Goal: Transaction & Acquisition: Purchase product/service

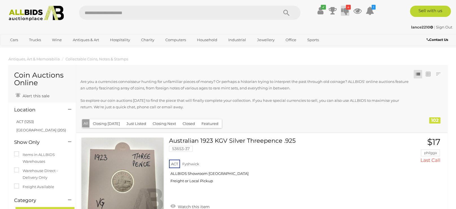
click at [344, 12] on icon at bounding box center [345, 11] width 8 height 10
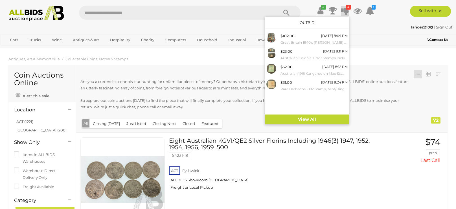
click at [235, 27] on div "lance2210 | Sign Out" at bounding box center [228, 27] width 448 height 6
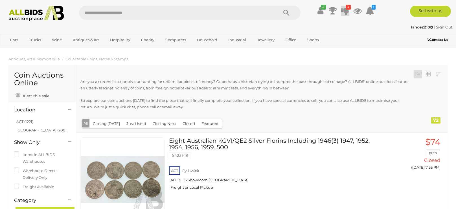
click at [346, 14] on icon at bounding box center [345, 11] width 8 height 10
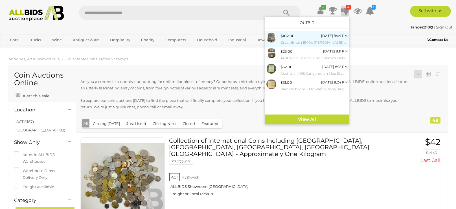
click at [329, 39] on small "Great Britain 1840's [PERSON_NAME] Blacks, Reds, and Blue Stamps Including Malt…" at bounding box center [313, 42] width 67 height 6
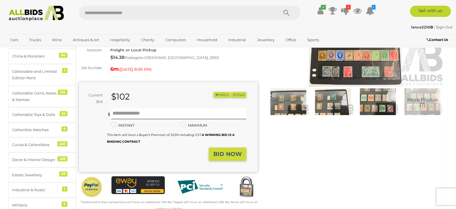
scroll to position [100, 0]
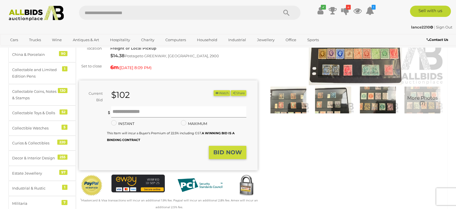
click at [164, 110] on input "text" at bounding box center [178, 111] width 135 height 11
type input "***"
click at [232, 151] on strong "BID NOW" at bounding box center [227, 152] width 28 height 7
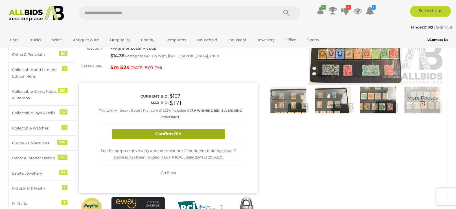
click at [207, 135] on button "Confirm Bid" at bounding box center [168, 134] width 113 height 10
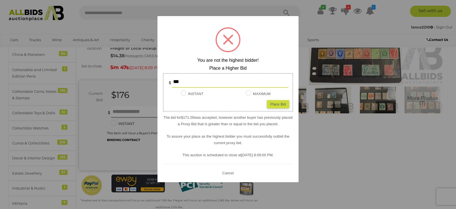
click at [191, 83] on input "***" at bounding box center [230, 81] width 116 height 11
type input "*"
type input "***"
click at [278, 105] on div "Place Bid" at bounding box center [278, 104] width 22 height 8
type input "***"
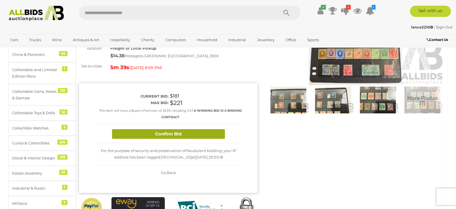
click at [182, 134] on button "Confirm Bid" at bounding box center [168, 134] width 113 height 10
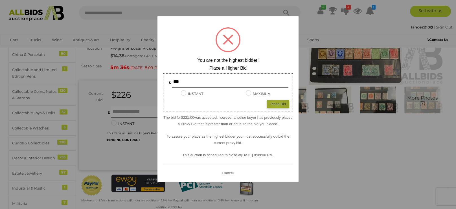
click at [276, 104] on div "Place Bid" at bounding box center [278, 104] width 22 height 8
type input "***"
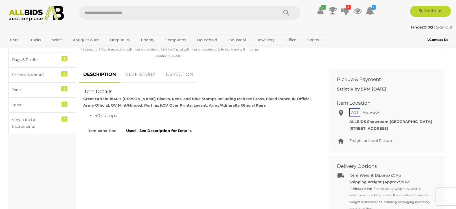
scroll to position [276, 0]
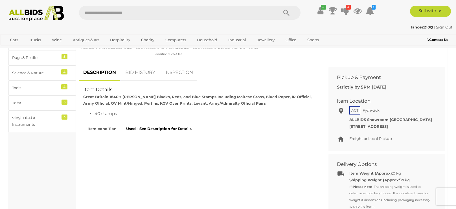
click at [141, 72] on link "BID HISTORY" at bounding box center [140, 72] width 38 height 17
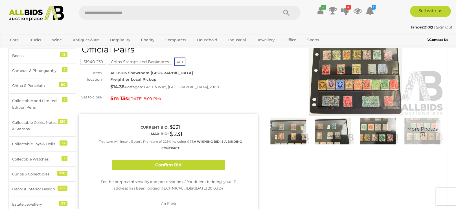
scroll to position [72, 0]
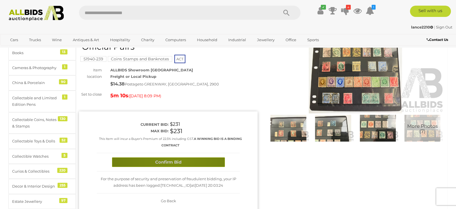
click at [178, 159] on button "Confirm Bid" at bounding box center [168, 162] width 113 height 10
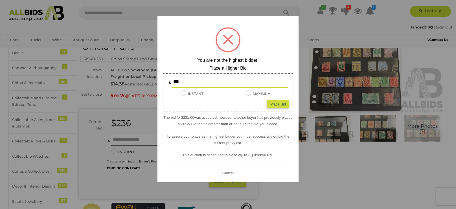
click at [204, 79] on input "***" at bounding box center [230, 81] width 116 height 11
type input "***"
click at [271, 104] on div "Place Bid" at bounding box center [278, 104] width 22 height 8
type input "***"
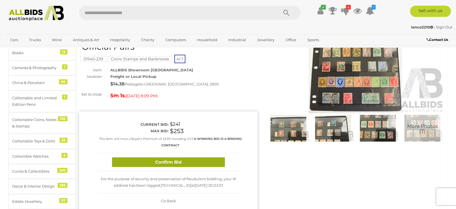
click at [166, 161] on button "Confirm Bid" at bounding box center [168, 162] width 113 height 10
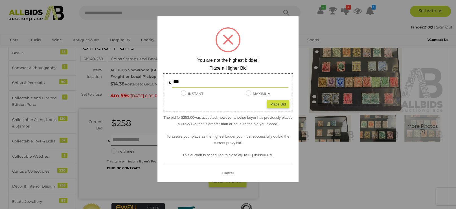
click at [283, 105] on div "Place Bid" at bounding box center [278, 104] width 22 height 8
type input "***"
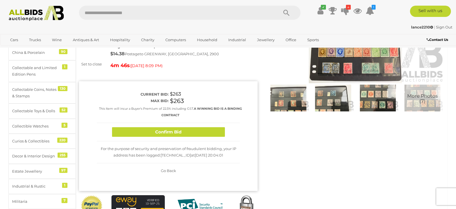
scroll to position [105, 0]
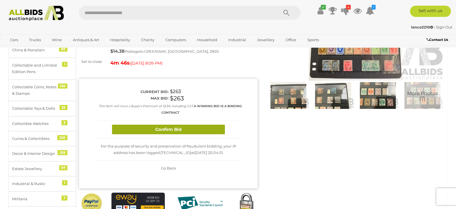
click at [180, 132] on button "Confirm Bid" at bounding box center [168, 130] width 113 height 10
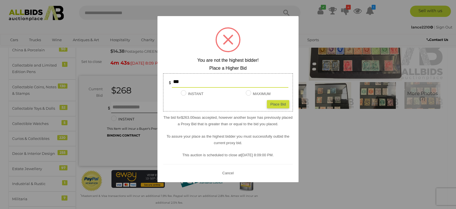
click at [191, 81] on input "***" at bounding box center [230, 81] width 116 height 11
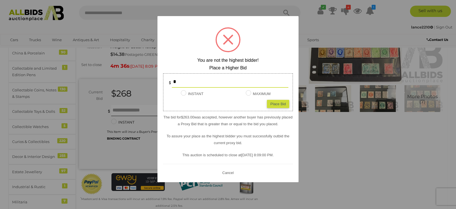
type input "*"
click at [325, 151] on div at bounding box center [228, 104] width 456 height 209
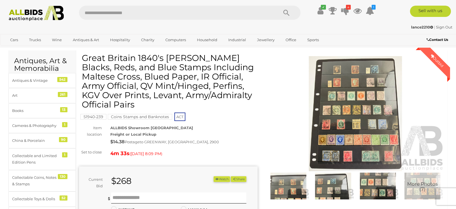
scroll to position [13, 0]
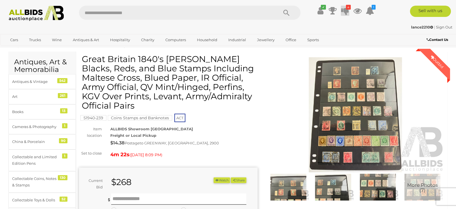
click at [346, 10] on icon at bounding box center [345, 11] width 8 height 10
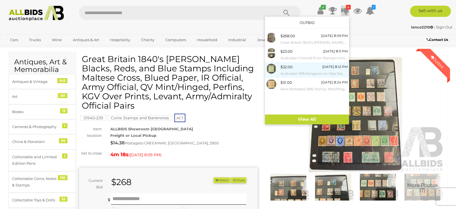
click at [312, 73] on small "Australian 1916 Kangaroo on Map Stamp, Mint, One Shilling, Third Watermark" at bounding box center [313, 73] width 67 height 6
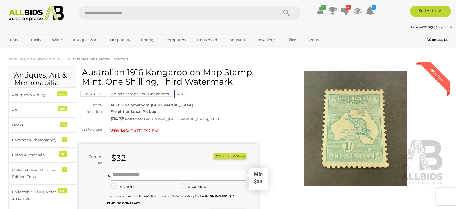
click at [150, 175] on input "text" at bounding box center [178, 174] width 135 height 11
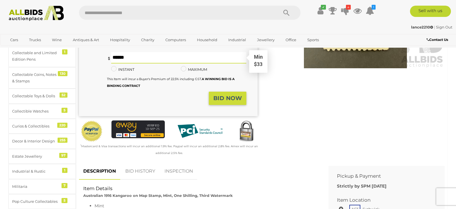
scroll to position [118, 0]
type input "**"
click at [230, 96] on strong "BID NOW" at bounding box center [227, 97] width 28 height 7
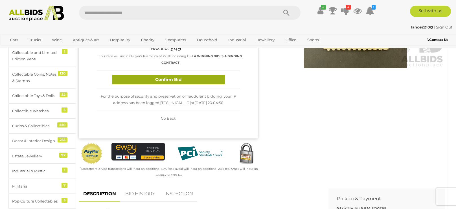
click at [190, 81] on button "Confirm Bid" at bounding box center [168, 80] width 113 height 10
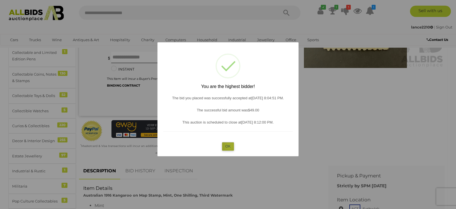
click at [230, 145] on button "OK" at bounding box center [228, 146] width 12 height 8
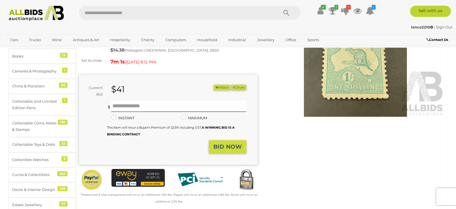
scroll to position [45, 0]
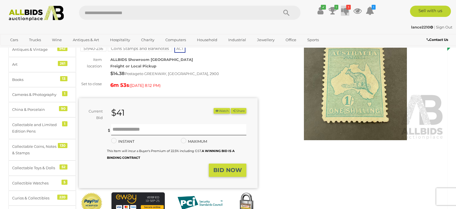
click at [343, 10] on icon at bounding box center [345, 11] width 8 height 10
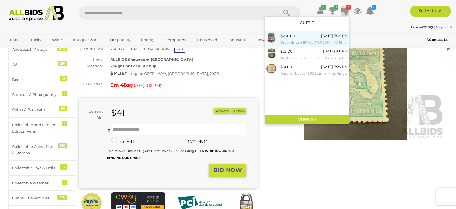
click at [314, 35] on div "$268.00 [DATE] 8:09 PM Great Britain 1840's [PERSON_NAME] Blacks, Reds, and Blu…" at bounding box center [313, 39] width 67 height 13
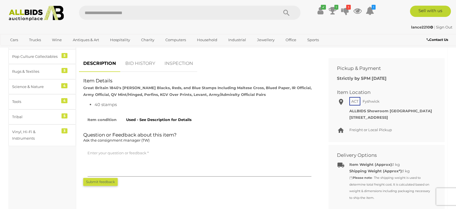
scroll to position [268, 0]
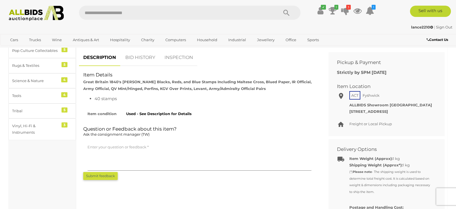
click at [130, 58] on link "BID HISTORY" at bounding box center [140, 57] width 38 height 17
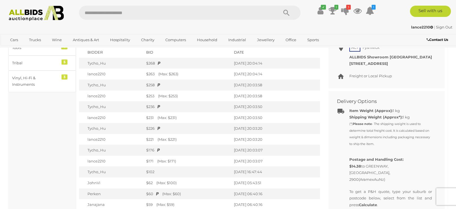
scroll to position [318, 0]
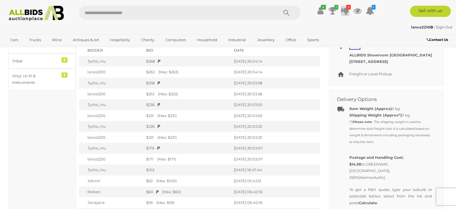
click at [343, 10] on icon at bounding box center [345, 11] width 8 height 10
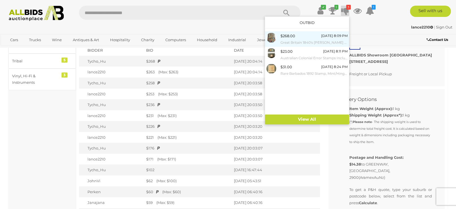
click at [331, 42] on small "Great Britain 1840's [PERSON_NAME] Blacks, Reds, and Blue Stamps Including Malt…" at bounding box center [313, 42] width 67 height 6
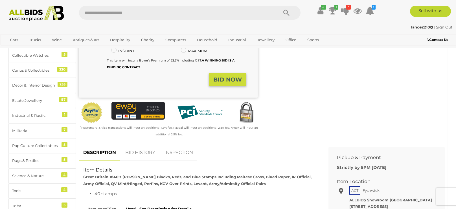
scroll to position [173, 0]
click at [141, 154] on link "BID HISTORY" at bounding box center [140, 152] width 38 height 17
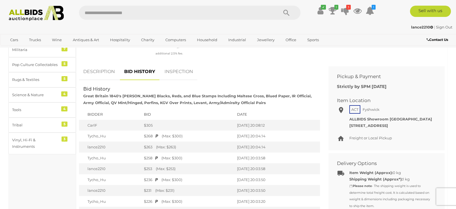
scroll to position [255, 0]
click at [330, 8] on icon at bounding box center [333, 11] width 8 height 10
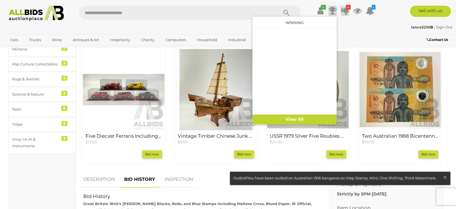
click at [344, 12] on icon at bounding box center [345, 11] width 8 height 10
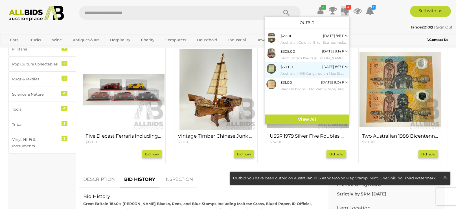
click at [313, 71] on small "Australian 1916 Kangaroo on Map Stamp, Mint, One Shilling, Third Watermark" at bounding box center [313, 73] width 67 height 6
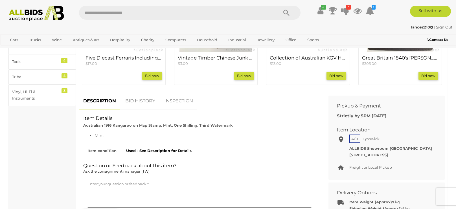
scroll to position [304, 0]
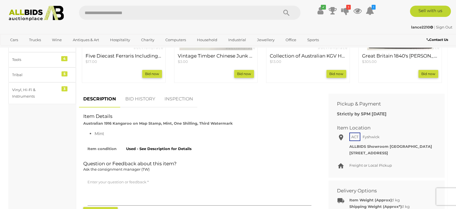
click at [142, 98] on link "BID HISTORY" at bounding box center [140, 99] width 38 height 17
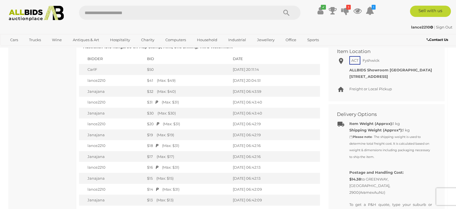
scroll to position [381, 0]
click at [347, 10] on icon at bounding box center [345, 11] width 8 height 10
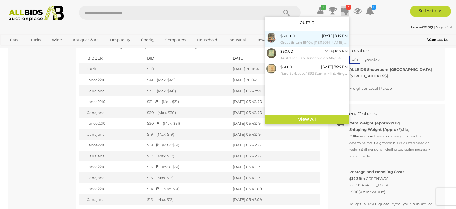
click at [332, 40] on small "Great Britain 1840's [PERSON_NAME] Blacks, Reds, and Blue Stamps Including Malt…" at bounding box center [313, 42] width 67 height 6
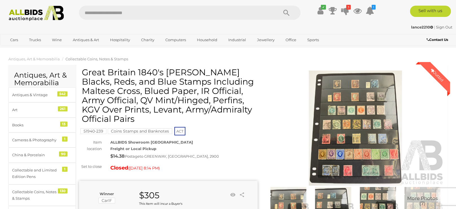
click at [277, 92] on img at bounding box center [355, 127] width 178 height 115
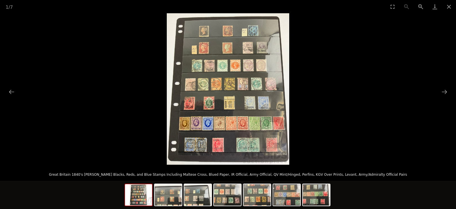
scroll to position [111, 0]
click at [451, 10] on button "Close gallery" at bounding box center [449, 6] width 14 height 13
